Goal: Find specific page/section: Find specific page/section

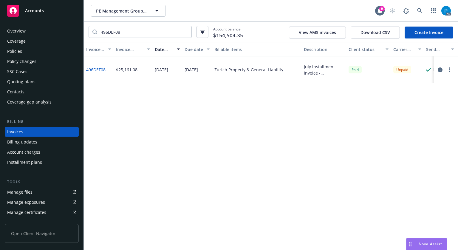
click at [39, 9] on span "Accounts" at bounding box center [34, 10] width 19 height 5
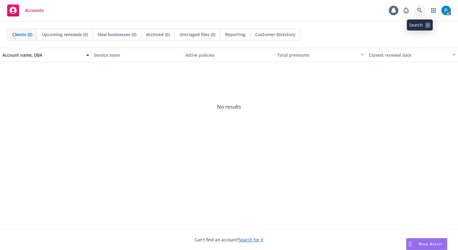
click at [422, 9] on icon at bounding box center [419, 10] width 5 height 5
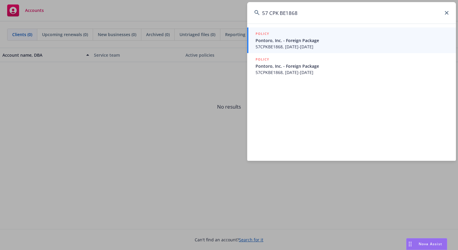
click at [269, 11] on input "57 CPK BE1868" at bounding box center [351, 12] width 209 height 21
type input "57CPKBE1868"
click at [314, 47] on span "57CPKBE1868, [DATE]-[DATE]" at bounding box center [351, 47] width 193 height 6
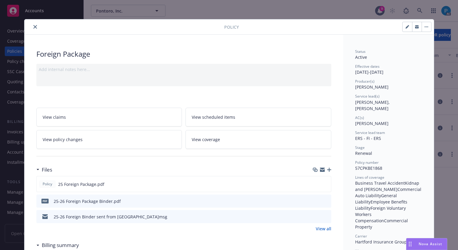
click at [34, 27] on icon "close" at bounding box center [35, 27] width 4 height 4
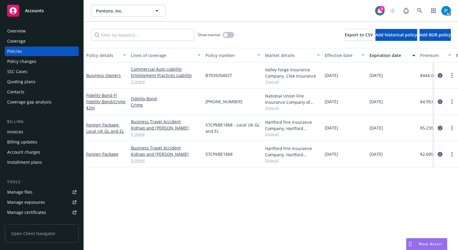
click at [25, 130] on div "Invoices" at bounding box center [41, 132] width 69 height 10
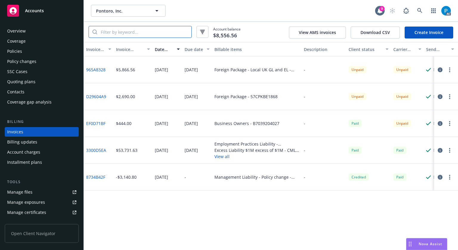
click at [142, 34] on input "search" at bounding box center [144, 31] width 94 height 11
paste input "57CPKBE1868"
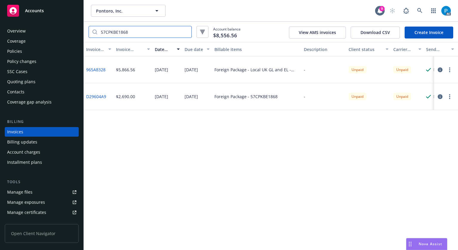
type input "57CPKBE1868"
click at [441, 96] on icon "button" at bounding box center [440, 96] width 5 height 5
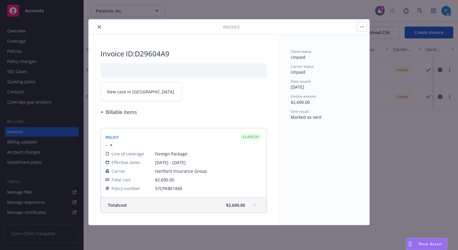
click at [100, 27] on icon "close" at bounding box center [99, 27] width 4 height 4
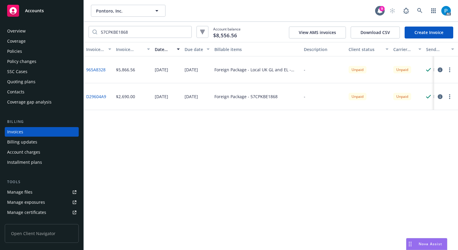
click at [21, 54] on div "Policies" at bounding box center [14, 51] width 15 height 10
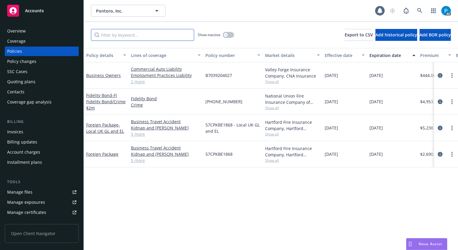
click at [122, 32] on input "Filter by keyword..." at bounding box center [142, 35] width 103 height 12
paste input "57CPKBE1868"
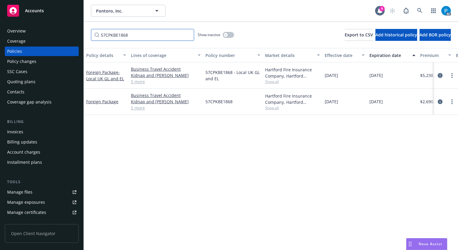
type input "57CPKBE1868"
click at [438, 74] on icon "circleInformation" at bounding box center [440, 75] width 5 height 5
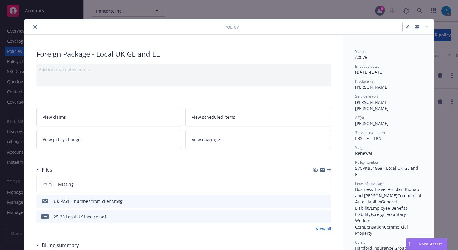
click at [33, 27] on icon "close" at bounding box center [35, 27] width 4 height 4
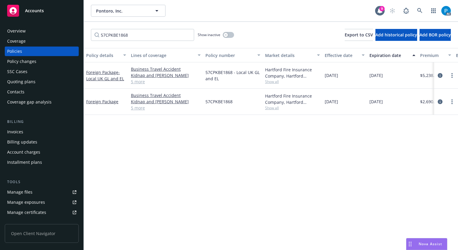
click at [40, 14] on div "Accounts" at bounding box center [41, 11] width 69 height 12
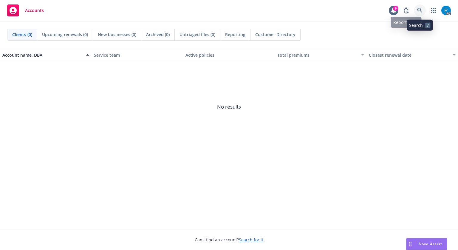
click at [418, 10] on icon at bounding box center [419, 10] width 5 height 5
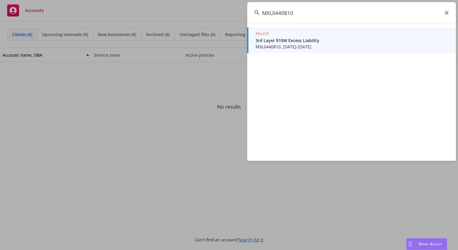
type input "MXL0440810"
click at [314, 37] on span "3rd Layer $10M Excess Liability" at bounding box center [351, 40] width 193 height 6
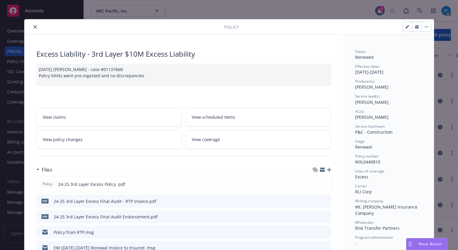
click at [33, 28] on icon "close" at bounding box center [35, 27] width 4 height 4
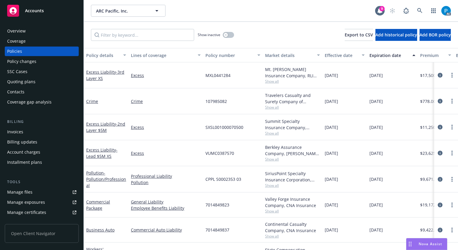
click at [22, 133] on div "Invoices" at bounding box center [15, 132] width 16 height 10
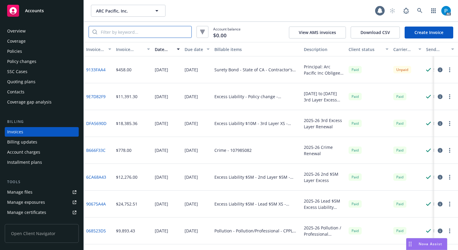
click at [147, 32] on input "search" at bounding box center [144, 31] width 94 height 11
paste input "MXL0440810"
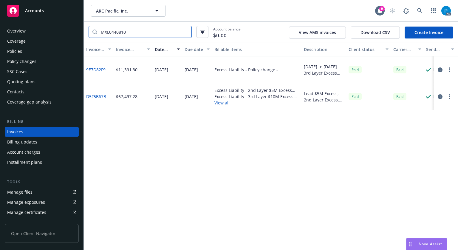
type input "MXL0440810"
click at [18, 53] on div "Policies" at bounding box center [14, 51] width 15 height 10
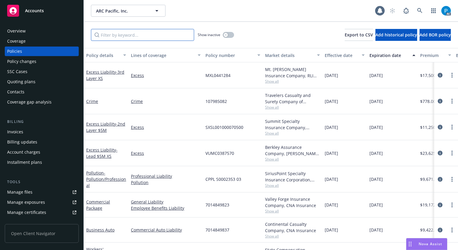
click at [140, 31] on input "Filter by keyword..." at bounding box center [142, 35] width 103 height 12
paste input "MXL0440810"
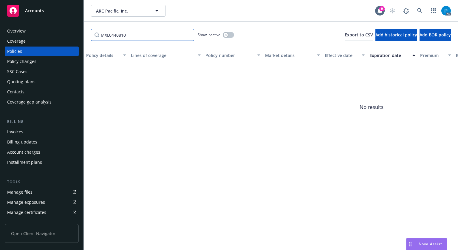
type input "MXL0440810"
click at [51, 9] on div "Accounts" at bounding box center [41, 11] width 69 height 12
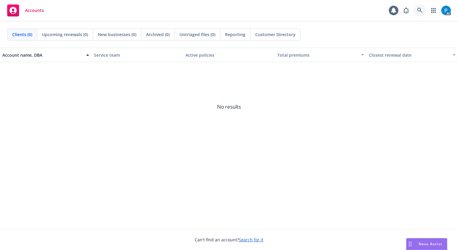
click at [419, 11] on icon at bounding box center [419, 10] width 5 height 5
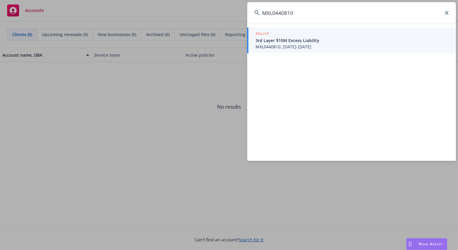
type input "MXL0440810"
click at [305, 48] on span "MXL0440810, [DATE]-[DATE]" at bounding box center [351, 47] width 193 height 6
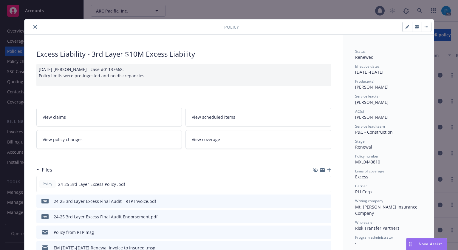
scroll to position [18, 0]
